Goal: Information Seeking & Learning: Learn about a topic

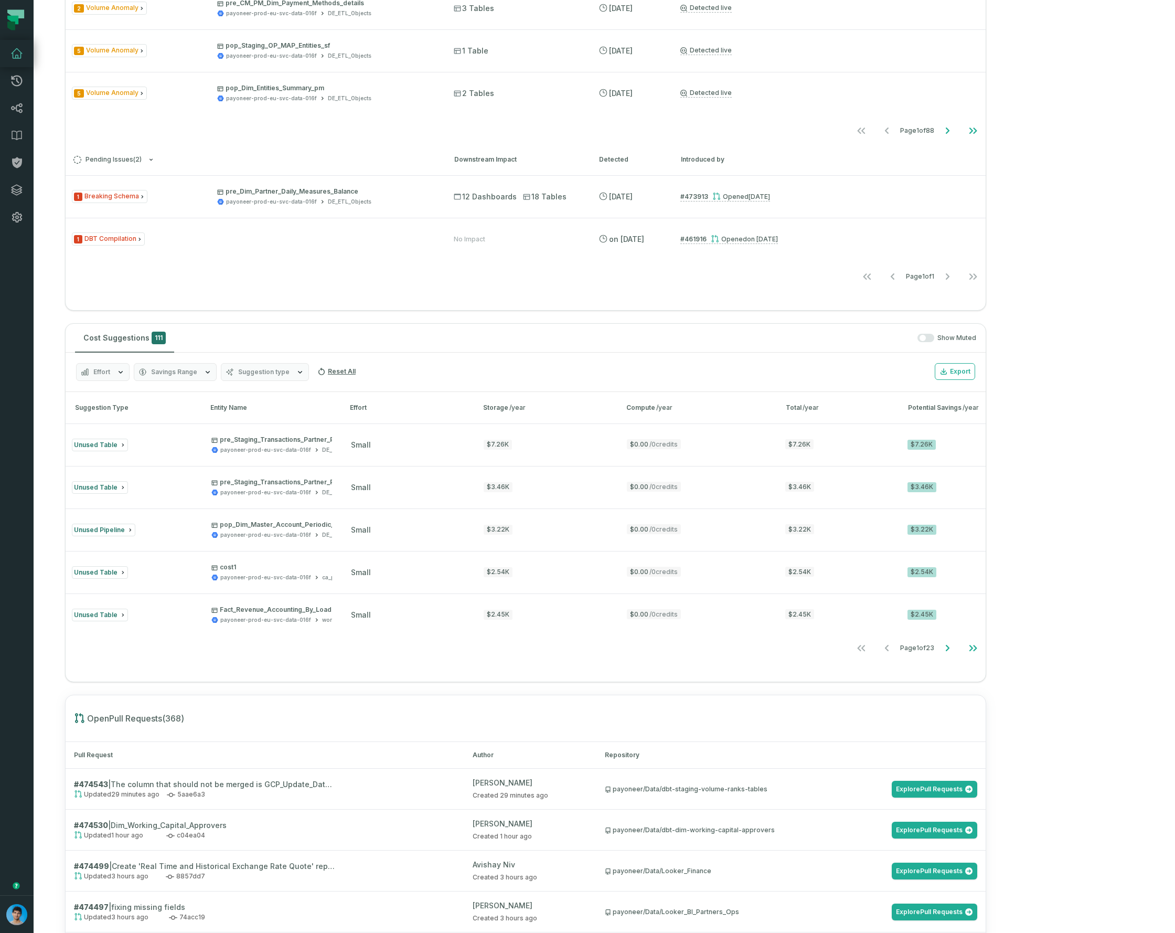
scroll to position [169, 0]
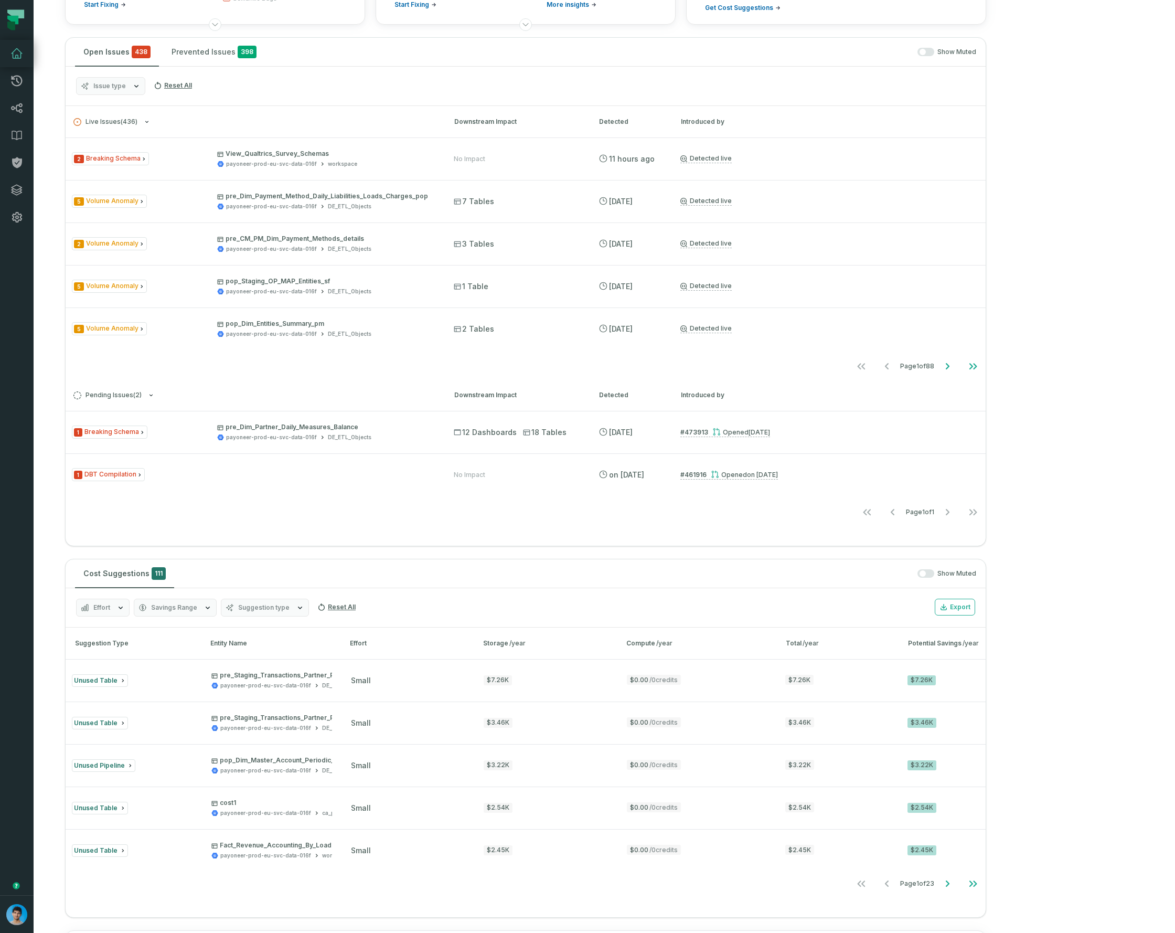
click at [103, 607] on span "Effort" at bounding box center [101, 607] width 17 height 8
click at [89, 691] on button "Small" at bounding box center [87, 692] width 8 height 8
click at [88, 671] on button "Medium" at bounding box center [87, 671] width 8 height 8
click at [86, 689] on button "Small" at bounding box center [87, 692] width 8 height 8
click at [84, 671] on button "Medium" at bounding box center [87, 671] width 8 height 8
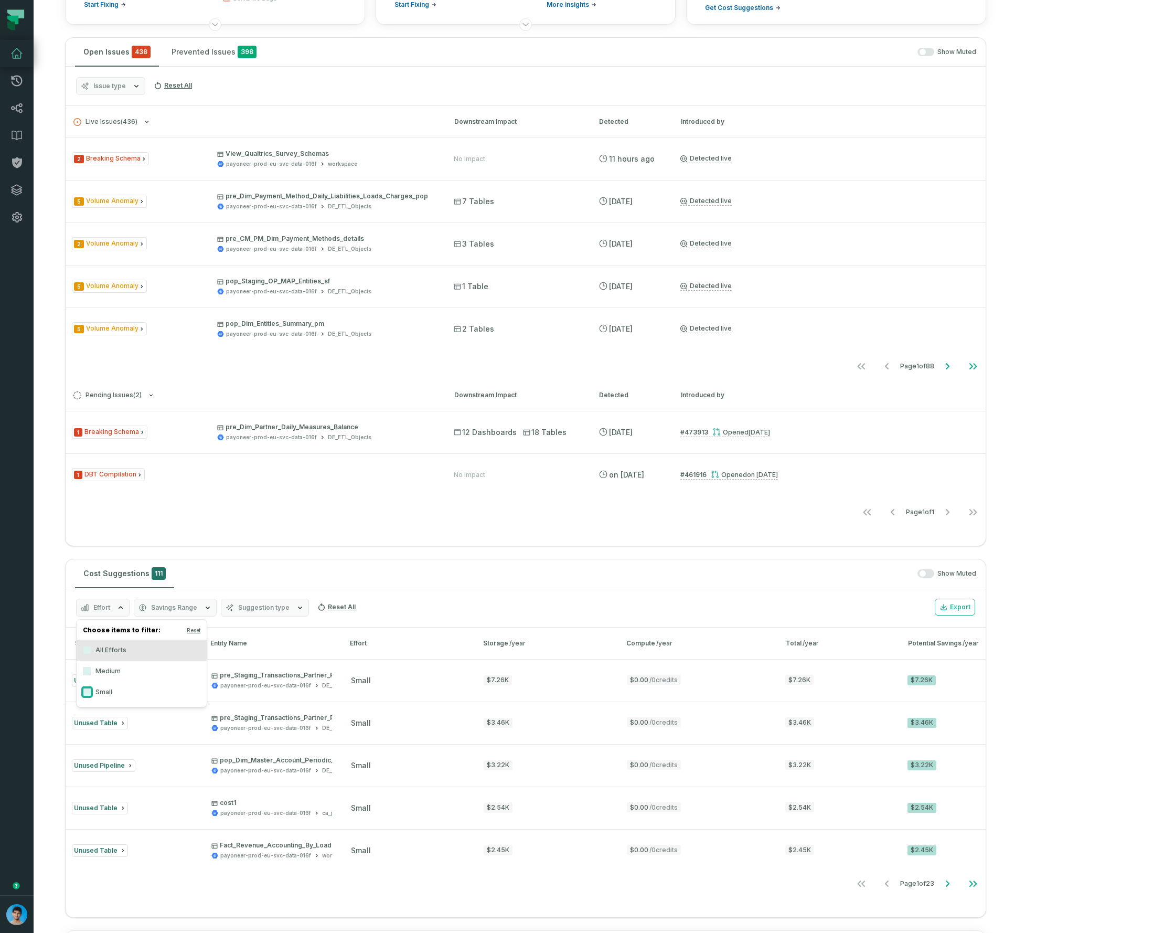
click at [86, 689] on button "Small" at bounding box center [87, 692] width 8 height 8
click at [84, 691] on button "Small" at bounding box center [87, 692] width 8 height 8
click at [86, 671] on button "Medium" at bounding box center [87, 671] width 8 height 8
drag, startPoint x: 463, startPoint y: 601, endPoint x: 431, endPoint y: 623, distance: 38.9
click at [463, 601] on div "Effort Medium Savings Range Suggestion type Reset All Export" at bounding box center [526, 607] width 920 height 39
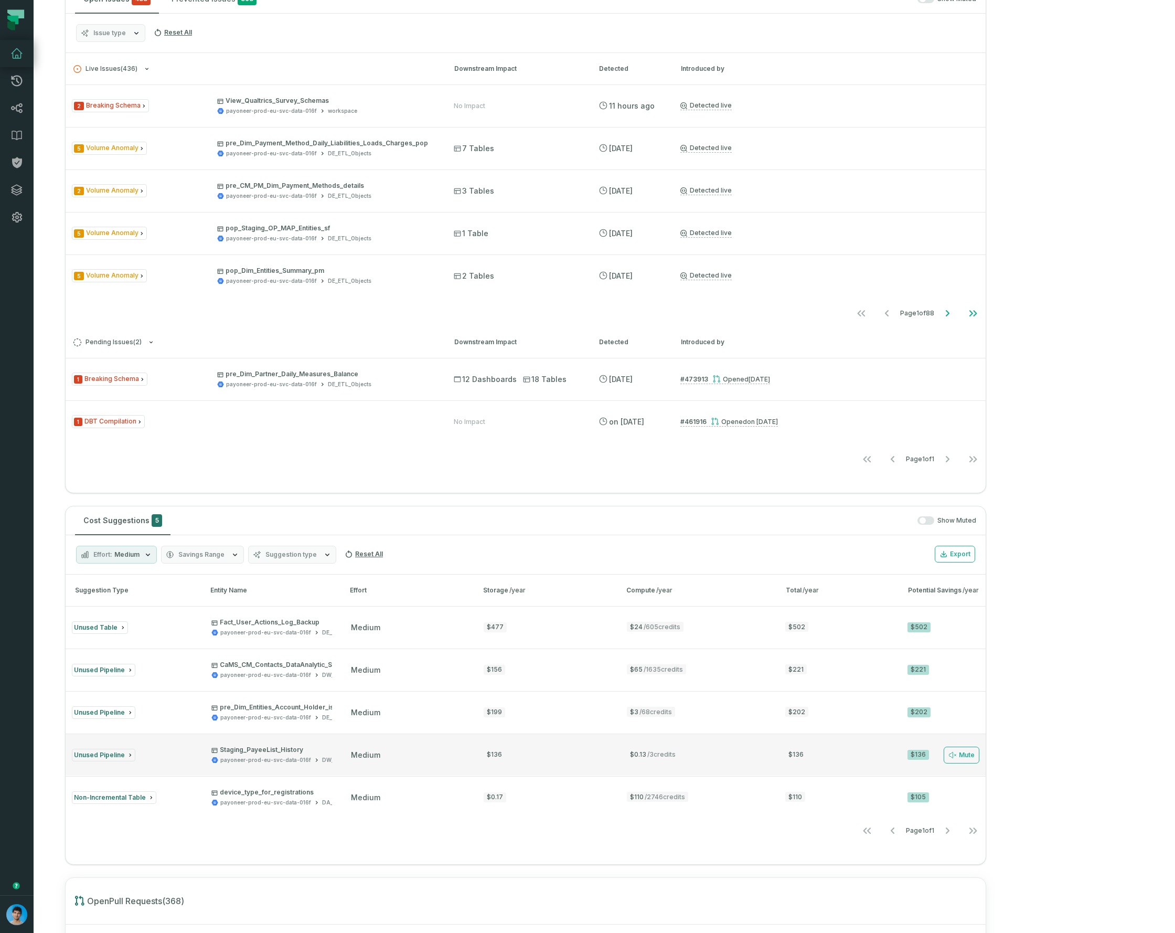
scroll to position [232, 0]
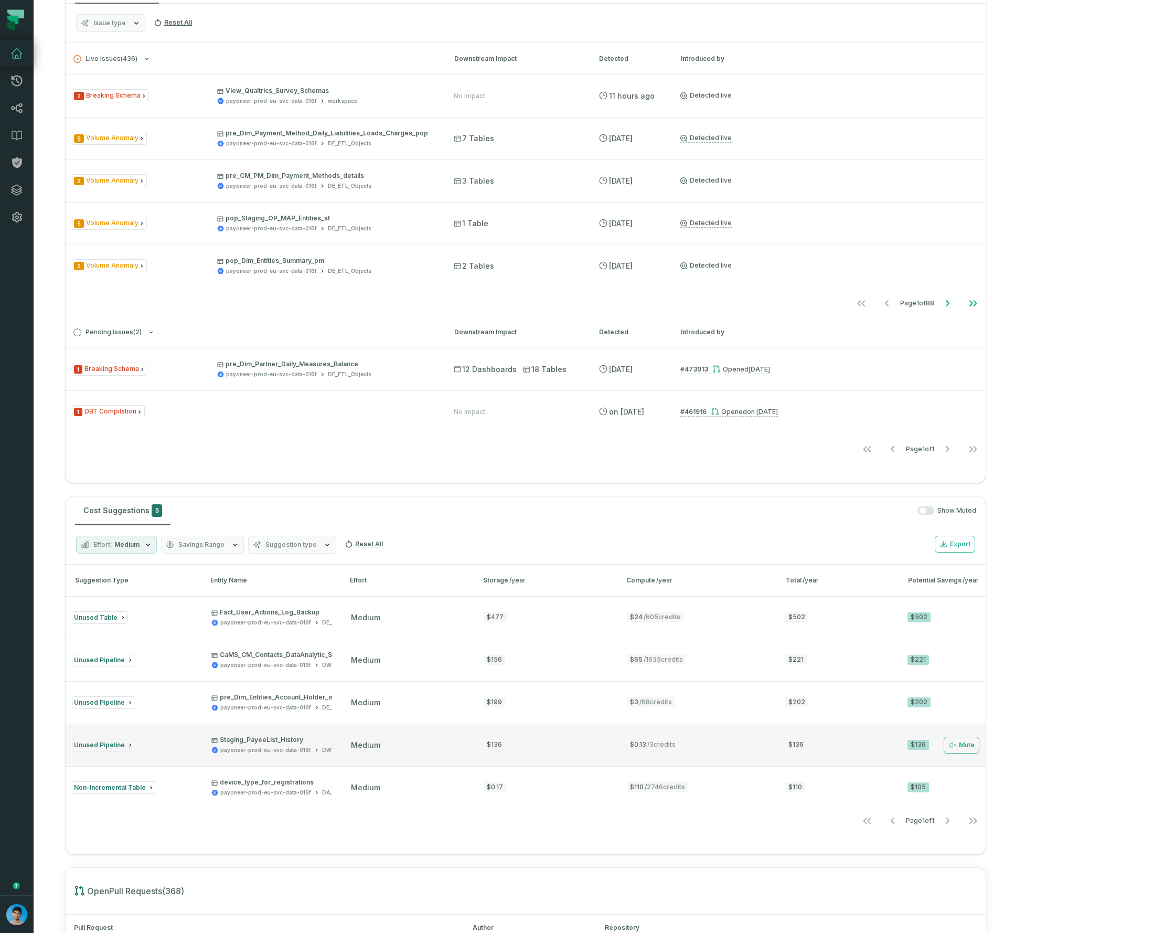
click at [190, 744] on div "Unused Pipeline" at bounding box center [132, 745] width 121 height 13
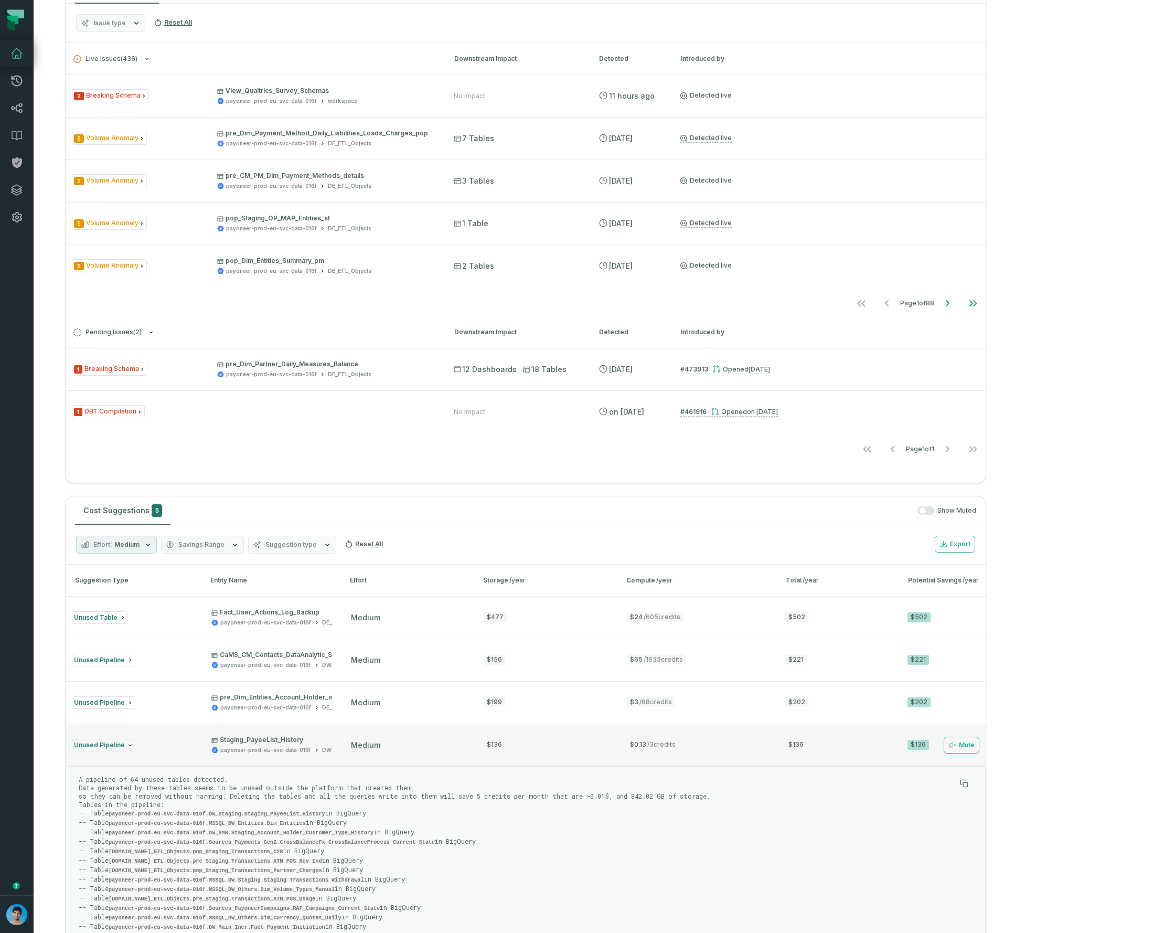
click at [154, 739] on div "Unused Pipeline" at bounding box center [132, 745] width 121 height 13
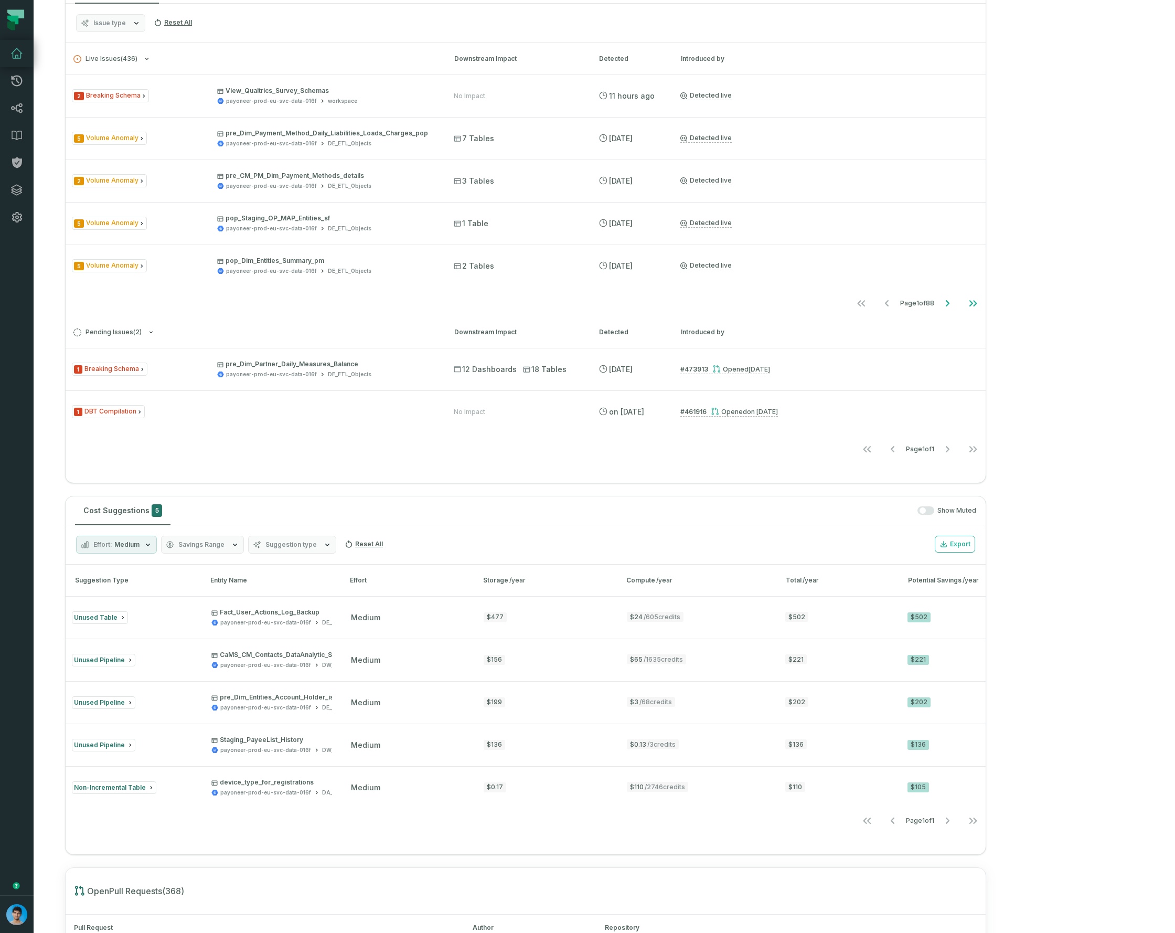
click at [126, 541] on span "Medium" at bounding box center [126, 544] width 25 height 8
click at [83, 631] on label "Small" at bounding box center [142, 629] width 130 height 21
click at [83, 631] on button "Small" at bounding box center [87, 629] width 8 height 8
click at [85, 609] on button "Medium" at bounding box center [87, 608] width 8 height 8
click at [954, 820] on icon "Go to next page" at bounding box center [947, 820] width 13 height 13
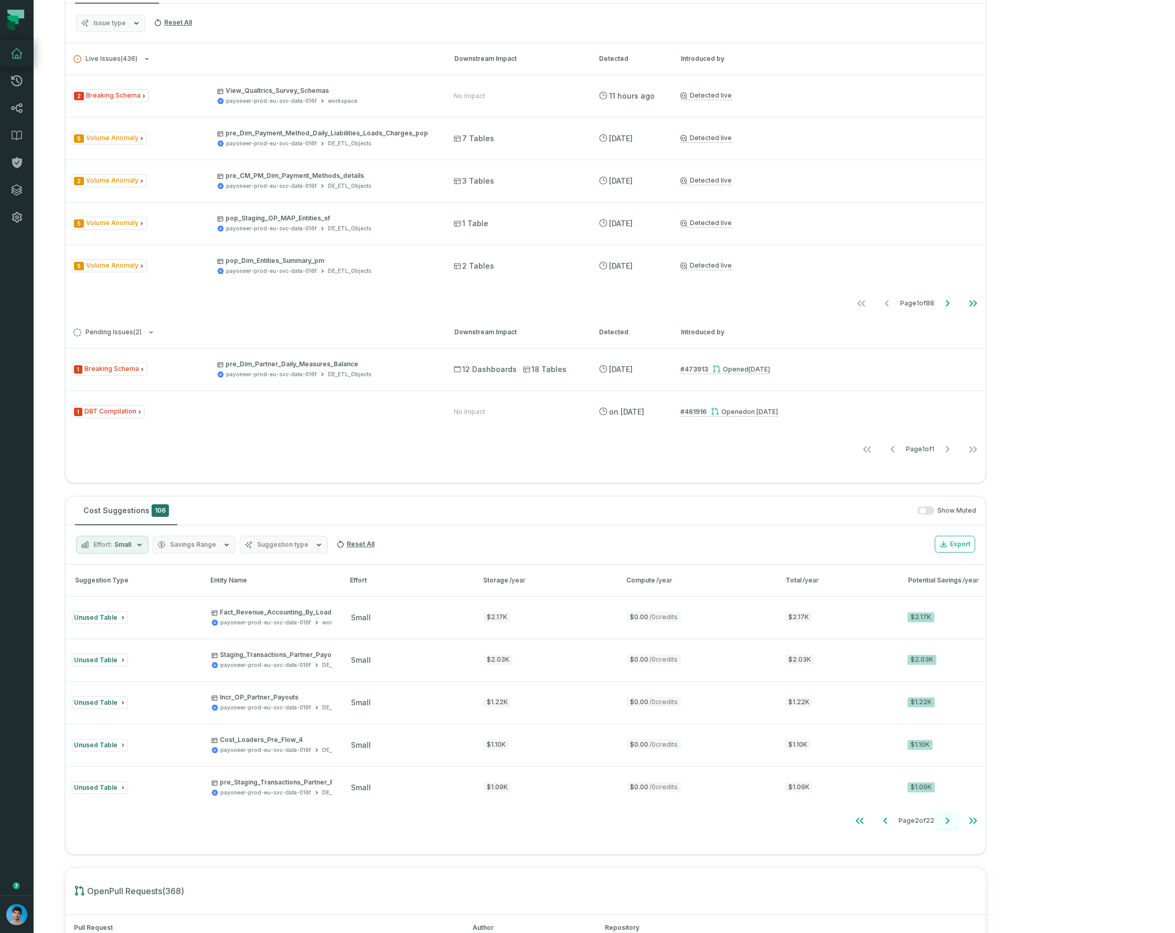
click at [954, 819] on icon "Go to next page" at bounding box center [947, 820] width 13 height 13
click at [954, 820] on icon "Go to next page" at bounding box center [947, 820] width 13 height 13
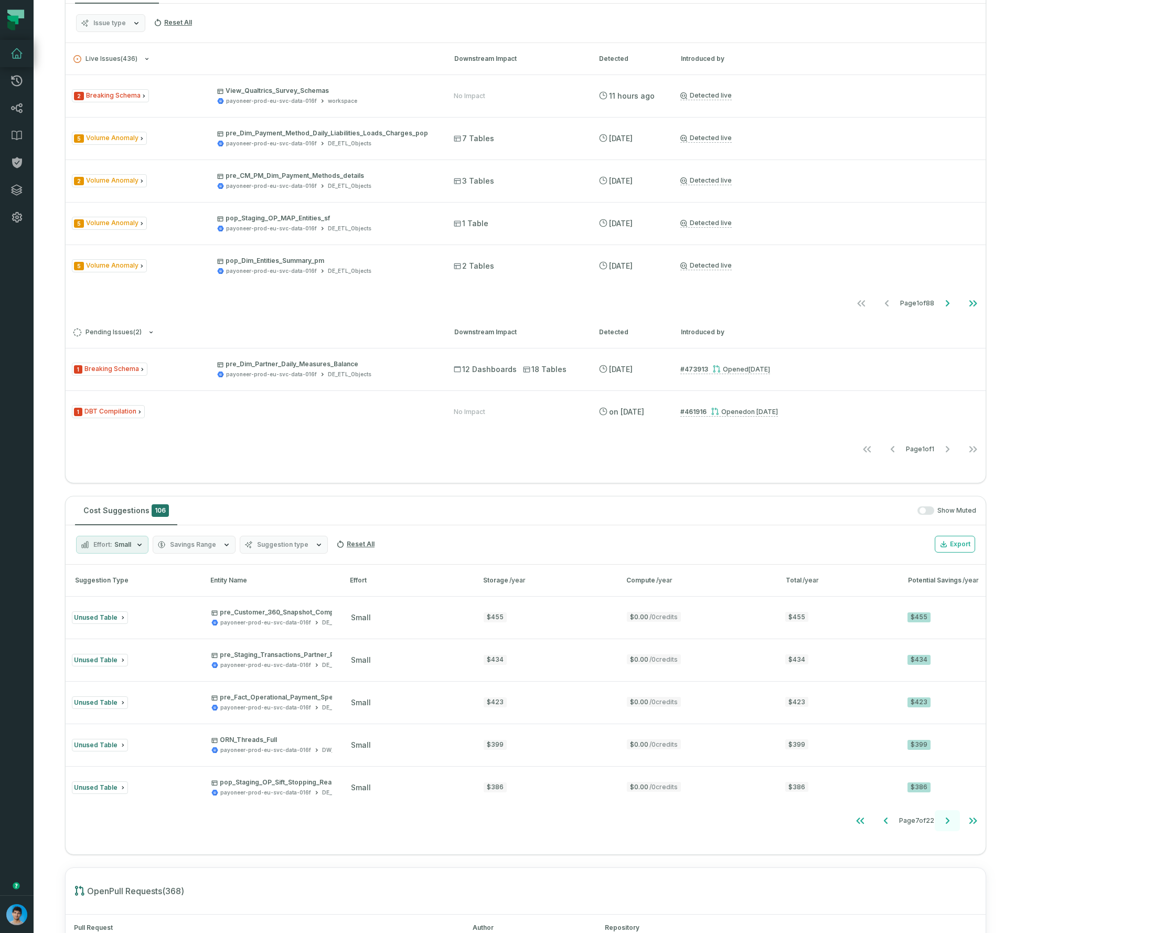
click at [954, 820] on icon "Go to next page" at bounding box center [947, 820] width 13 height 13
click at [960, 827] on button "Go to next page" at bounding box center [947, 820] width 25 height 21
click at [954, 825] on icon "Go to next page" at bounding box center [947, 820] width 13 height 13
click at [954, 824] on icon "Go to next page" at bounding box center [947, 820] width 13 height 13
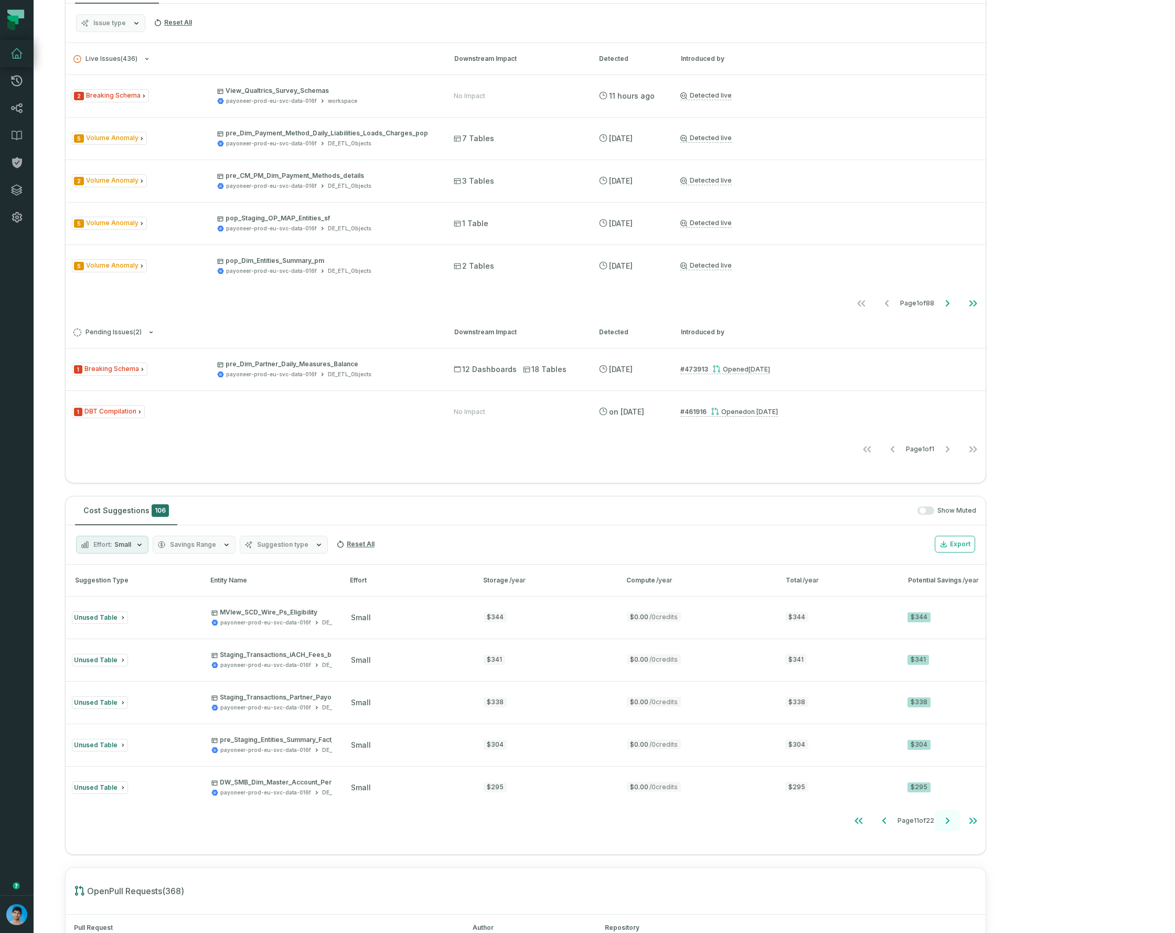
click at [954, 824] on icon "Go to next page" at bounding box center [947, 820] width 13 height 13
click at [976, 507] on div "Show Muted" at bounding box center [579, 510] width 795 height 9
